Goal: Task Accomplishment & Management: Complete application form

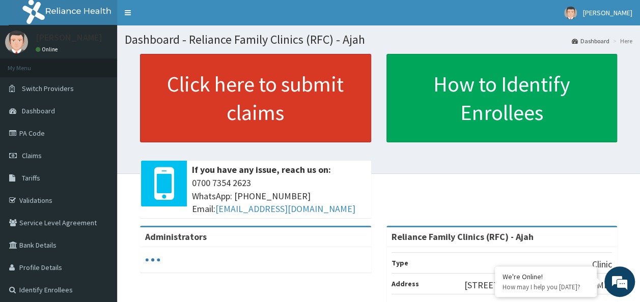
click at [289, 81] on link "Click here to submit claims" at bounding box center [255, 98] width 231 height 89
click at [307, 114] on link "Click here to submit claims" at bounding box center [255, 98] width 231 height 89
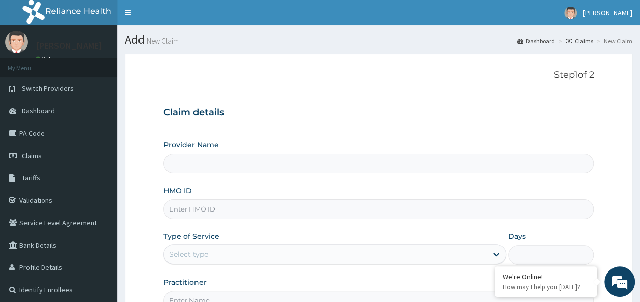
type input "Reliance Family Clinics (RFC) - Ajah"
click at [206, 207] on input "HMO ID" at bounding box center [378, 210] width 431 height 20
paste input "SFH/10030/A"
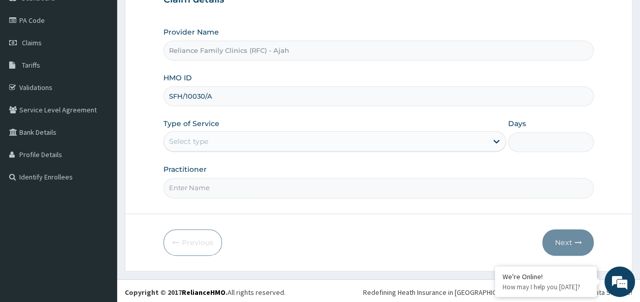
scroll to position [114, 0]
type input "SFH/10030/A"
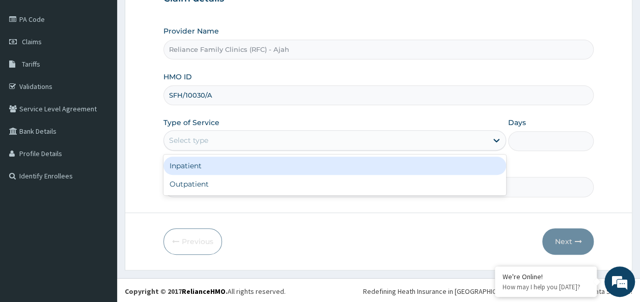
click at [417, 181] on div "Outpatient" at bounding box center [334, 184] width 343 height 18
type input "1"
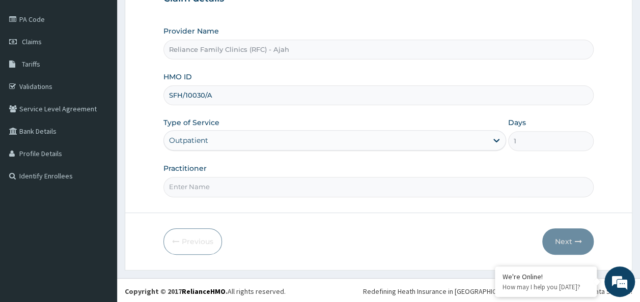
click at [407, 189] on input "Practitioner" at bounding box center [378, 187] width 431 height 20
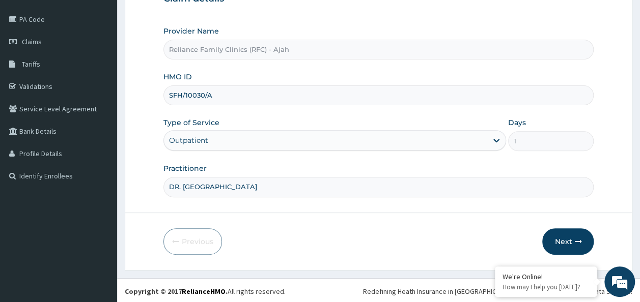
type input "DR. LOCUM"
click at [572, 241] on button "Next" at bounding box center [567, 242] width 51 height 26
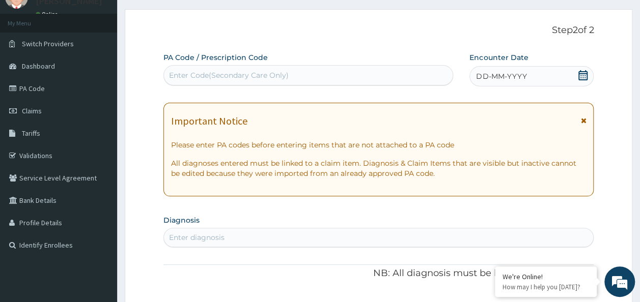
scroll to position [33, 0]
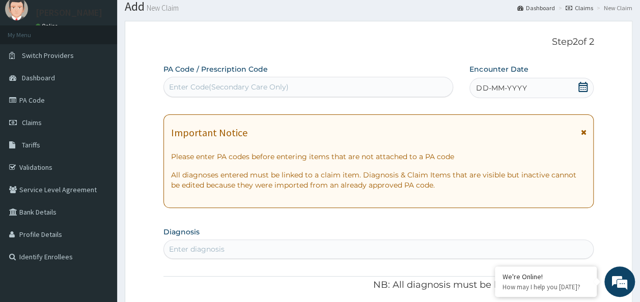
click at [553, 91] on div "DD-MM-YYYY" at bounding box center [531, 88] width 124 height 20
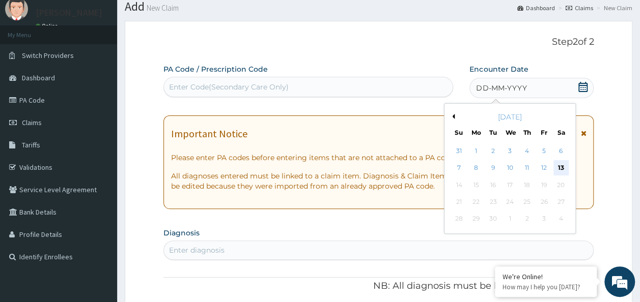
click at [560, 167] on div "13" at bounding box center [560, 168] width 15 height 15
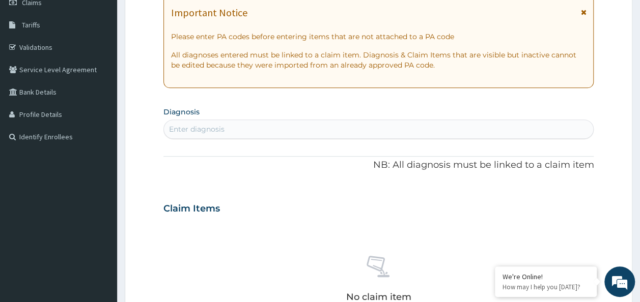
scroll to position [155, 0]
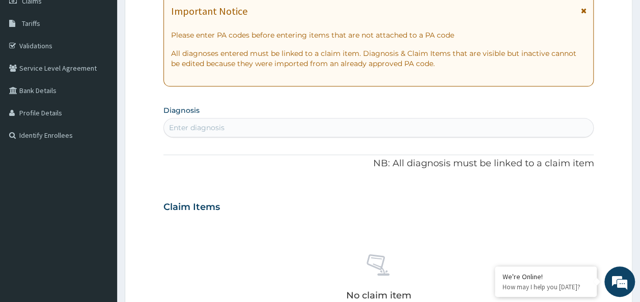
click at [219, 123] on div "Enter diagnosis" at bounding box center [196, 128] width 55 height 10
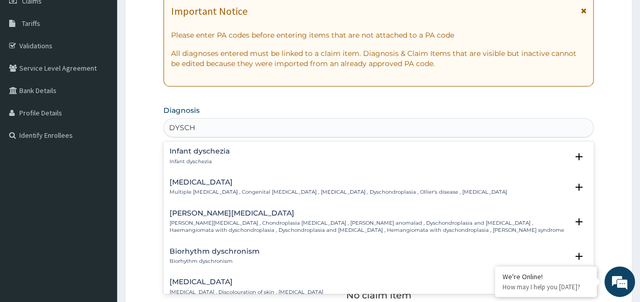
type input "DYSCHE"
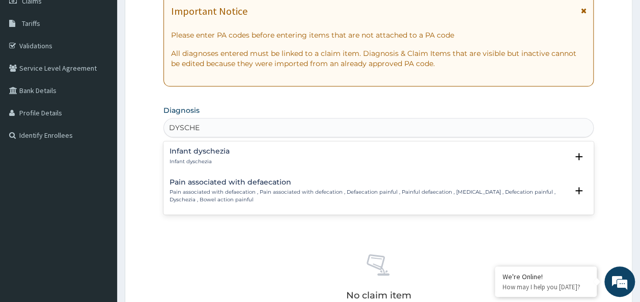
click at [368, 202] on p "Pain associated with defaecation , Pain associated with defecation , Defaecatio…" at bounding box center [369, 196] width 399 height 15
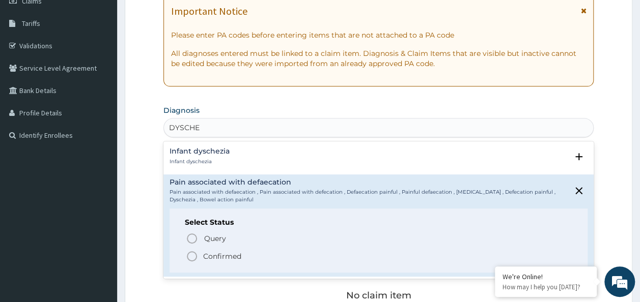
click at [206, 262] on span "Confirmed" at bounding box center [379, 256] width 387 height 12
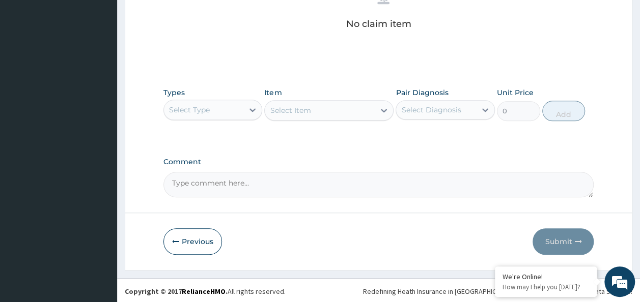
scroll to position [430, 0]
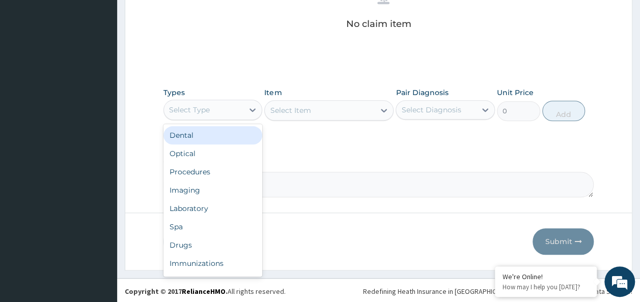
click at [208, 173] on div "Procedures" at bounding box center [212, 172] width 99 height 18
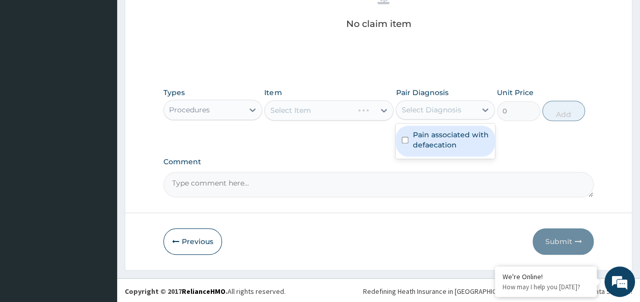
click at [408, 139] on input "checkbox" at bounding box center [405, 140] width 7 height 7
checkbox input "true"
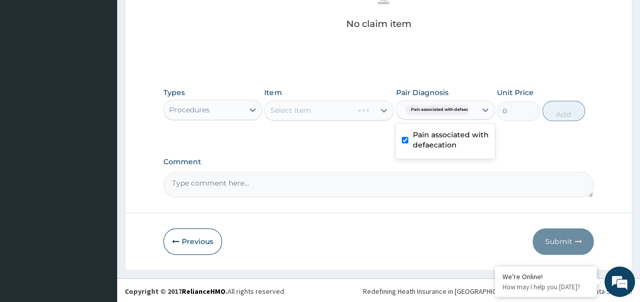
click at [331, 114] on div "Select Item" at bounding box center [328, 110] width 129 height 20
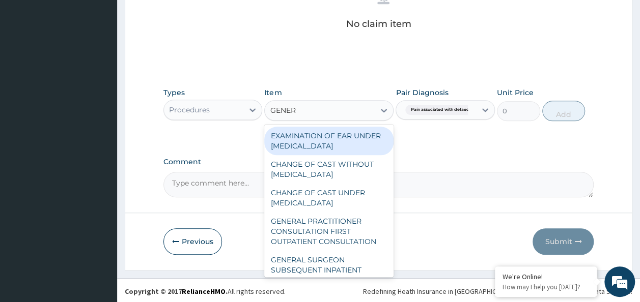
type input "GENERA"
click at [340, 234] on div "GENERAL PRACTITIONER CONSULTATION FIRST OUTPATIENT CONSULTATION" at bounding box center [328, 231] width 129 height 39
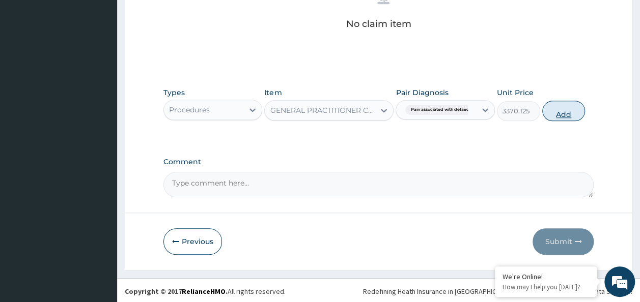
click at [568, 116] on button "Add" at bounding box center [563, 111] width 43 height 20
type input "0"
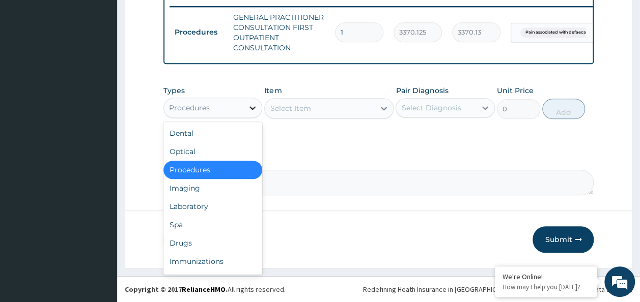
click at [252, 109] on icon at bounding box center [252, 108] width 6 height 4
click at [185, 246] on div "Drugs" at bounding box center [212, 243] width 99 height 18
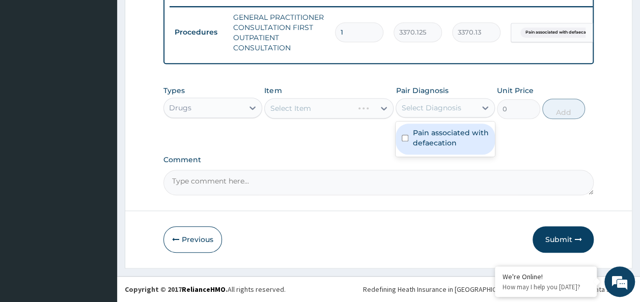
drag, startPoint x: 484, startPoint y: 108, endPoint x: 408, endPoint y: 142, distance: 83.4
click at [408, 118] on div "option Pain associated with defaecation, selected. option Pain associated with …" at bounding box center [445, 107] width 99 height 19
click at [408, 142] on input "checkbox" at bounding box center [405, 138] width 7 height 7
checkbox input "true"
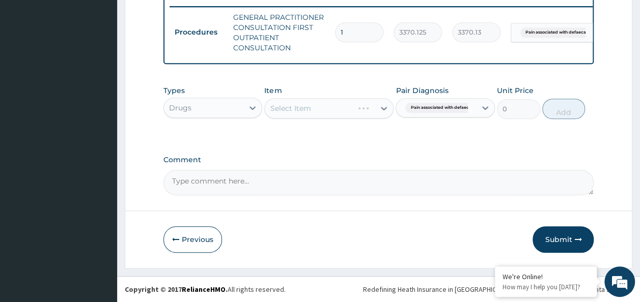
click at [294, 103] on div "Select Item" at bounding box center [328, 108] width 129 height 20
click at [288, 106] on div "Select Item" at bounding box center [328, 108] width 129 height 20
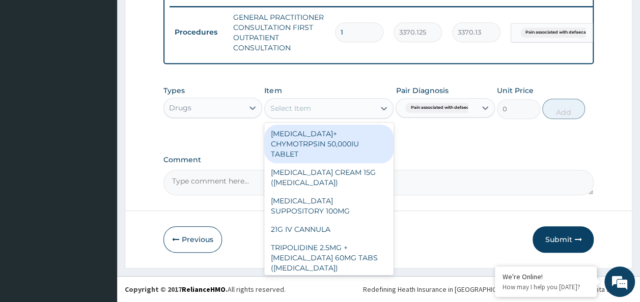
click at [282, 108] on div "Select Item" at bounding box center [290, 108] width 41 height 10
type input "A"
click at [287, 99] on div "Select Item" at bounding box center [328, 108] width 129 height 20
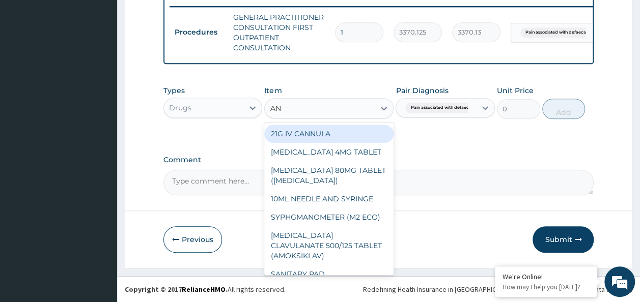
type input "ANUS"
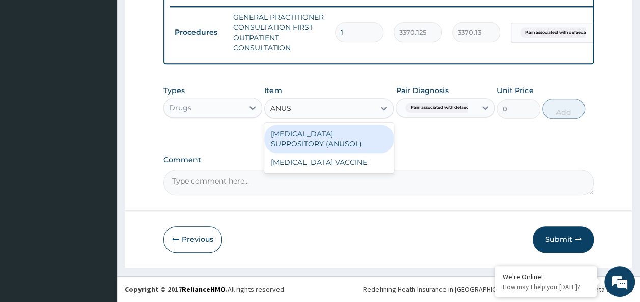
click at [332, 143] on div "HYDROCORTISONE SUPPOSITORY (ANUSOL)" at bounding box center [328, 139] width 129 height 29
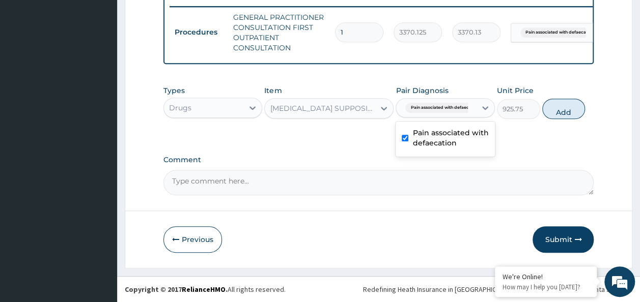
click at [501, 181] on textarea "Comment" at bounding box center [378, 182] width 431 height 25
click at [569, 109] on button "Add" at bounding box center [563, 109] width 43 height 20
type input "0"
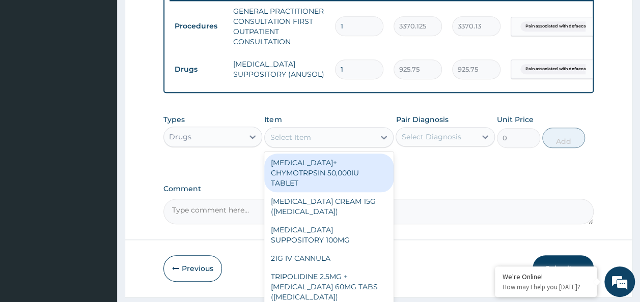
click at [293, 140] on div "Select Item" at bounding box center [290, 137] width 41 height 10
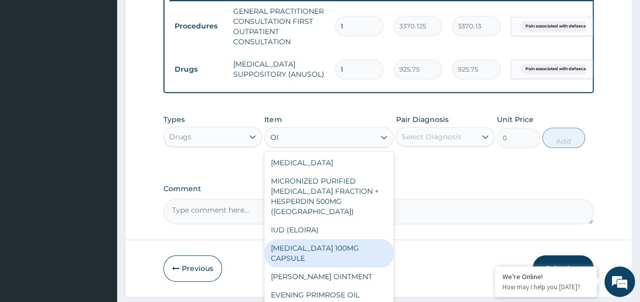
type input "O"
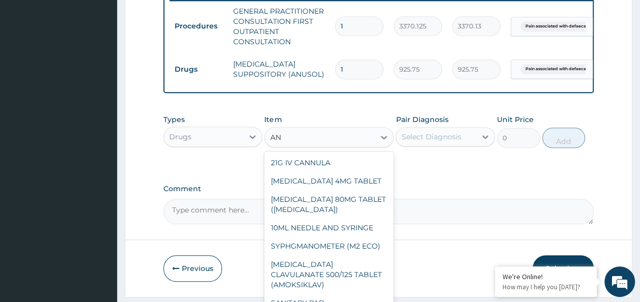
type input "A"
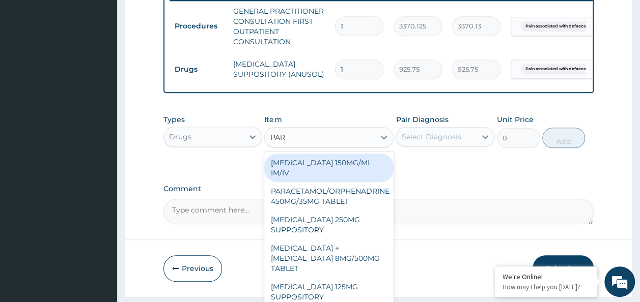
type input "PARA"
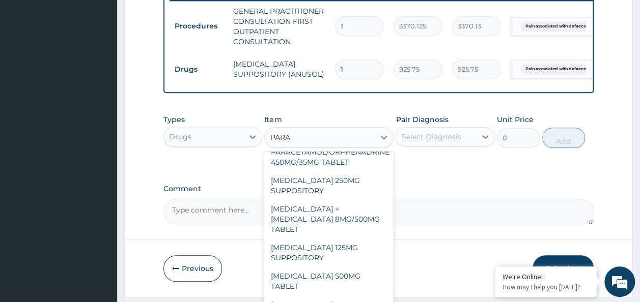
scroll to position [116, 0]
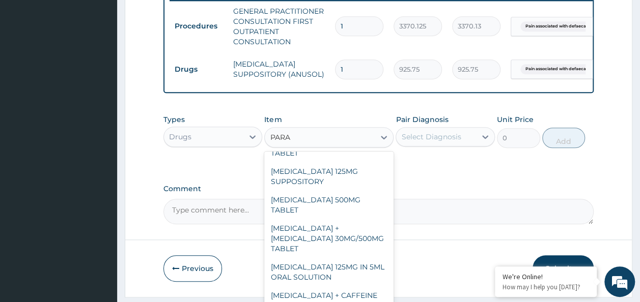
click at [345, 203] on div "PARACETAMOL 500MG TABLET" at bounding box center [328, 205] width 129 height 29
type input "30"
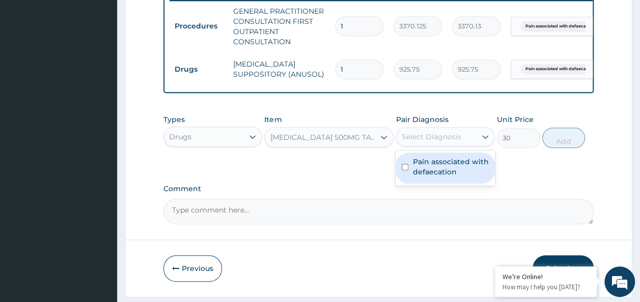
click at [407, 171] on input "checkbox" at bounding box center [405, 167] width 7 height 7
checkbox input "true"
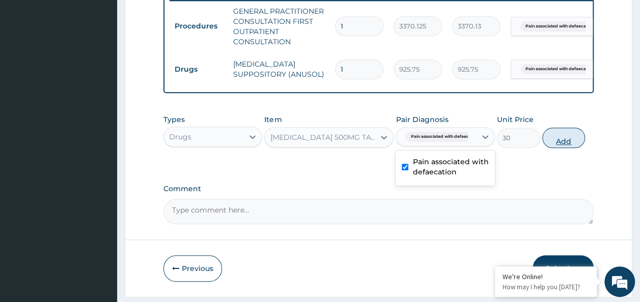
click at [565, 148] on button "Add" at bounding box center [563, 138] width 43 height 20
type input "0"
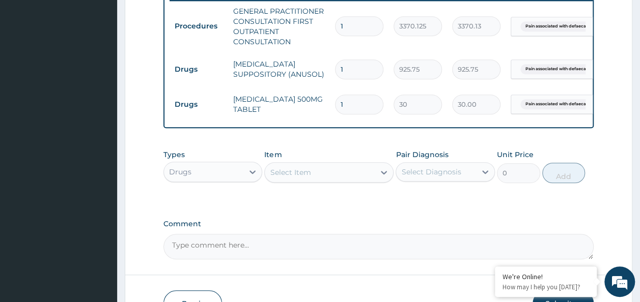
type input "18"
type input "540.00"
type input "18"
drag, startPoint x: 231, startPoint y: 61, endPoint x: 290, endPoint y: 71, distance: 59.9
click at [290, 71] on td "HYDROCORTISONE SUPPOSITORY (ANUSOL)" at bounding box center [279, 69] width 102 height 31
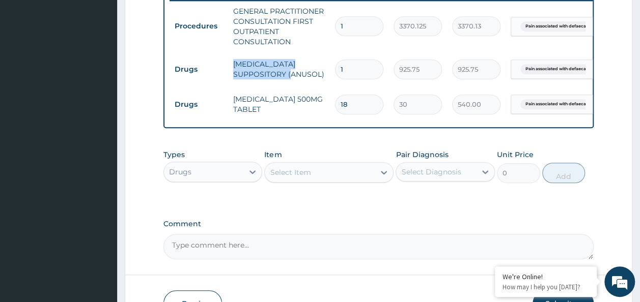
copy td "HYDROCORTISONE SUPPOSITORY ("
click at [255, 69] on td "HYDROCORTISONE SUPPOSITORY (ANUSOL)" at bounding box center [279, 69] width 102 height 31
drag, startPoint x: 230, startPoint y: 63, endPoint x: 322, endPoint y: 77, distance: 92.7
click at [322, 77] on td "HYDROCORTISONE SUPPOSITORY (ANUSOL)" at bounding box center [279, 69] width 102 height 31
copy td "HYDROCORTISONE SUPPOSITORY (ANUSOL)"
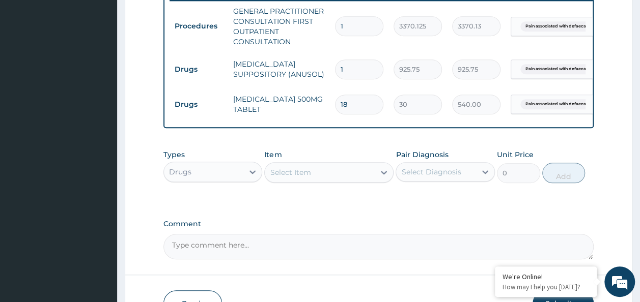
click at [344, 70] on input "1" at bounding box center [359, 70] width 48 height 20
type input "14"
type input "12960.50"
type input "14"
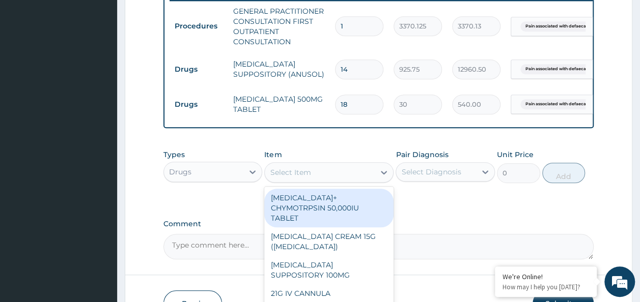
click at [285, 178] on div "Select Item" at bounding box center [290, 172] width 41 height 10
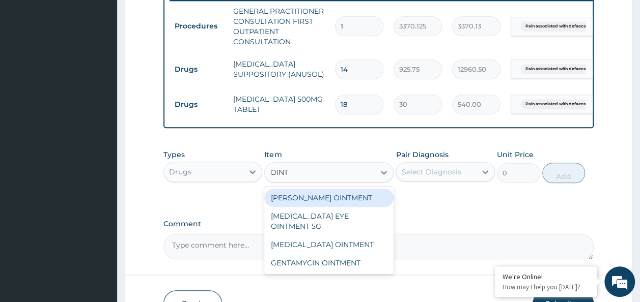
type input "OINT"
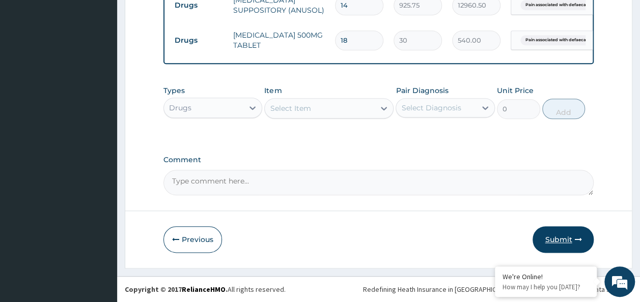
click at [565, 242] on button "Submit" at bounding box center [562, 240] width 61 height 26
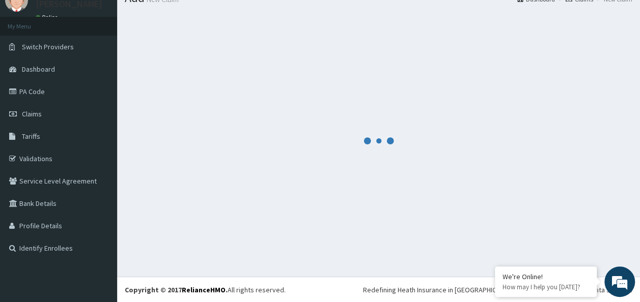
scroll to position [475, 0]
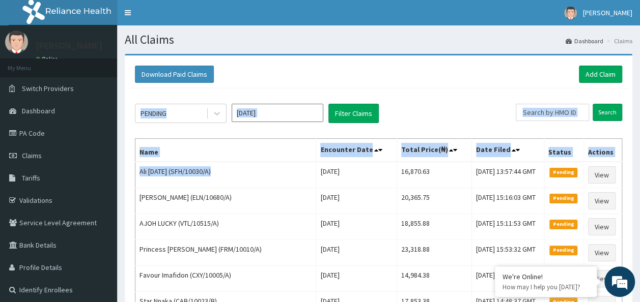
drag, startPoint x: 216, startPoint y: 171, endPoint x: 133, endPoint y: 175, distance: 83.1
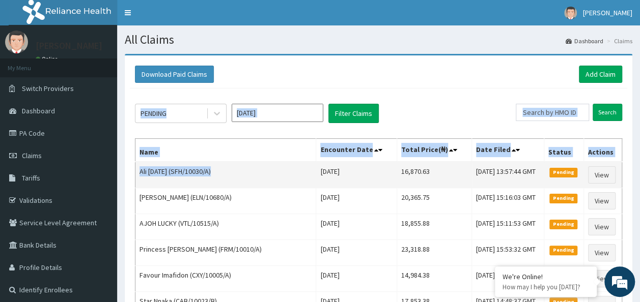
drag, startPoint x: 133, startPoint y: 175, endPoint x: 242, endPoint y: 171, distance: 109.5
click at [242, 171] on td "Ali Monday (SFH/10030/A)" at bounding box center [225, 175] width 181 height 26
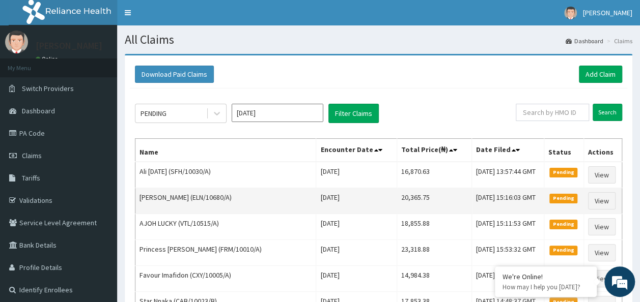
click at [247, 188] on td "Elizabeth Edaghese (ELN/10680/A)" at bounding box center [225, 201] width 181 height 26
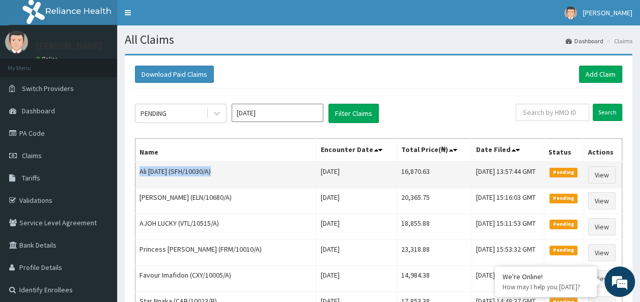
drag, startPoint x: 137, startPoint y: 169, endPoint x: 218, endPoint y: 169, distance: 80.4
click at [218, 169] on td "Ali Monday (SFH/10030/A)" at bounding box center [225, 175] width 181 height 26
copy td "Ali Monday (SFH/10030/A)"
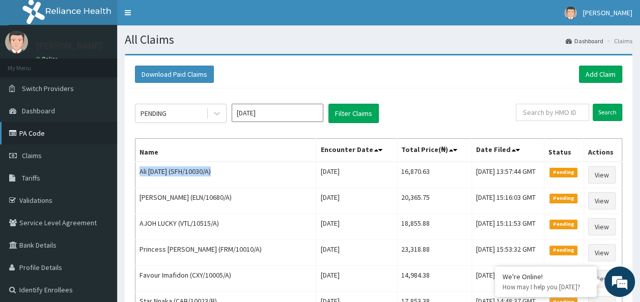
click at [30, 135] on link "PA Code" at bounding box center [58, 133] width 117 height 22
